Goal: Information Seeking & Learning: Learn about a topic

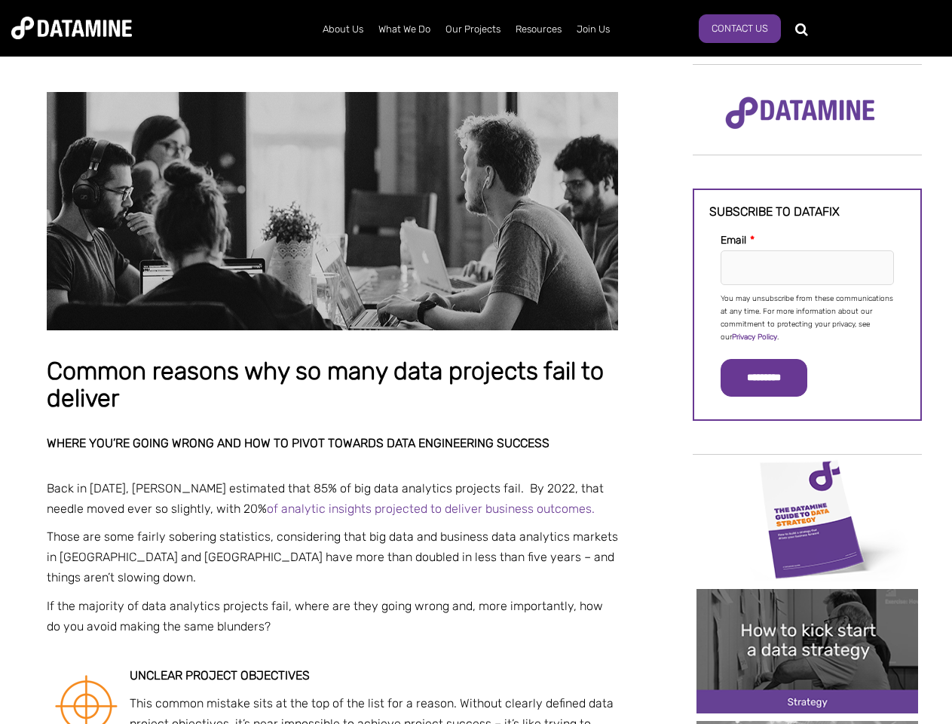
click at [807, 317] on p "You may unsubscribe from these communications at any time. For more information…" at bounding box center [807, 318] width 173 height 51
click at [773, 378] on input "*********" at bounding box center [764, 378] width 87 height 38
click at [807, 518] on img "Image grid with {{ image_count }} images." at bounding box center [808, 518] width 222 height 124
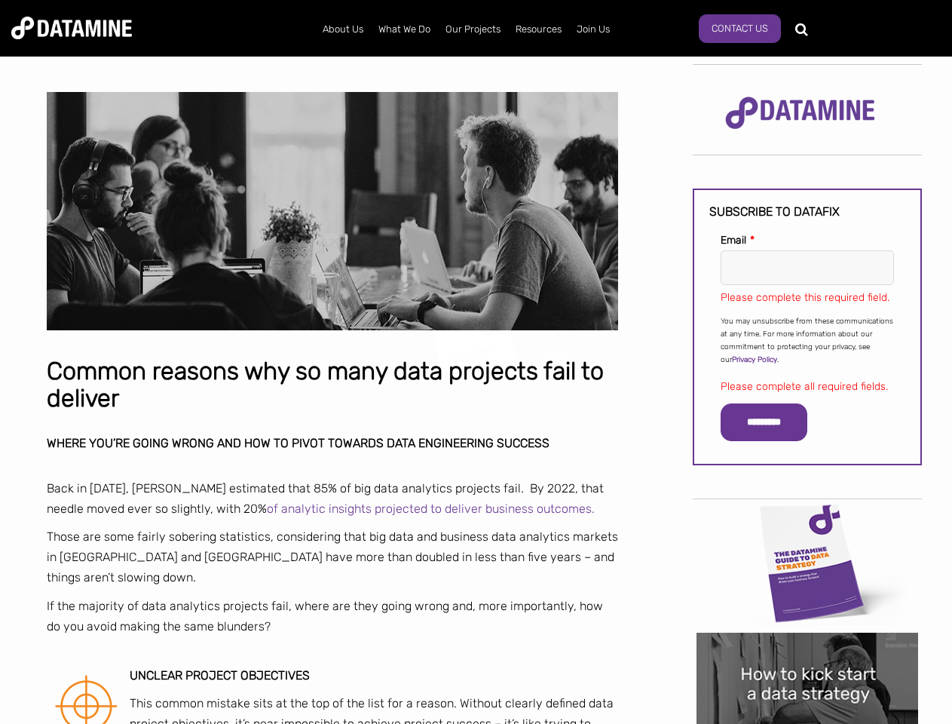
click at [807, 518] on div "✕" at bounding box center [476, 362] width 952 height 724
click at [807, 651] on div "✕" at bounding box center [476, 362] width 952 height 724
click at [807, 651] on img "Image grid with {{ image_count }} images." at bounding box center [808, 695] width 222 height 124
click at [807, 722] on div "✕" at bounding box center [476, 362] width 952 height 724
